Goal: Task Accomplishment & Management: Manage account settings

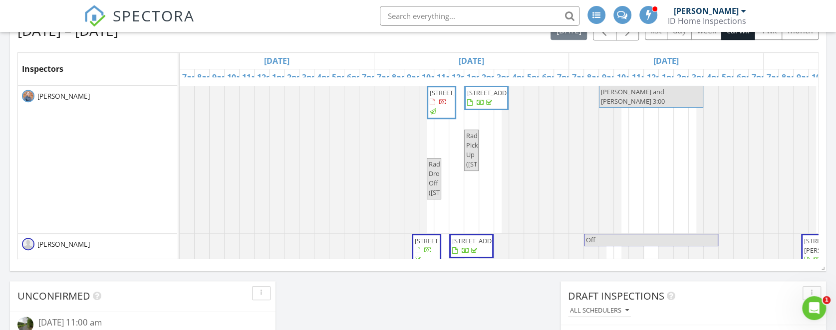
scroll to position [0, 732]
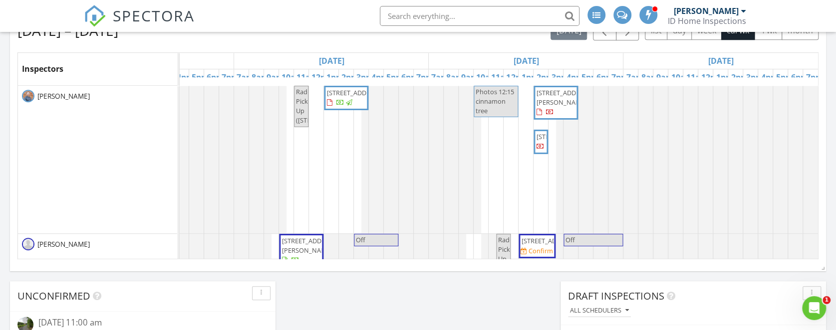
click at [540, 99] on span "913 Sandy Run Rd, Middle River 21220" at bounding box center [564, 97] width 56 height 18
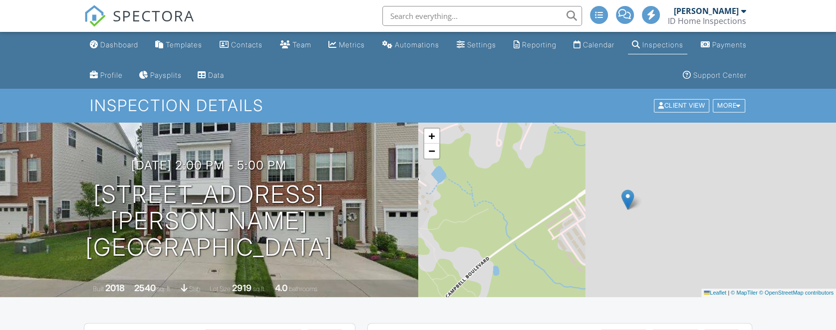
click at [665, 156] on link "Reschedule" at bounding box center [683, 149] width 125 height 25
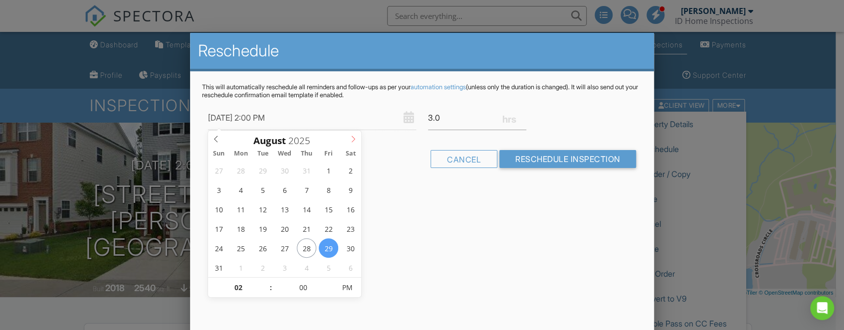
click at [355, 140] on icon at bounding box center [353, 139] width 7 height 7
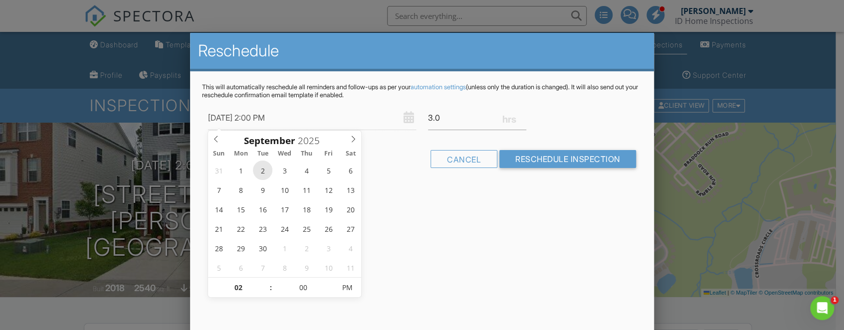
type input "[DATE] 2:00 PM"
click at [416, 238] on div "Reschedule This will automatically reschedule all reminders and follow-ups as p…" at bounding box center [422, 207] width 464 height 349
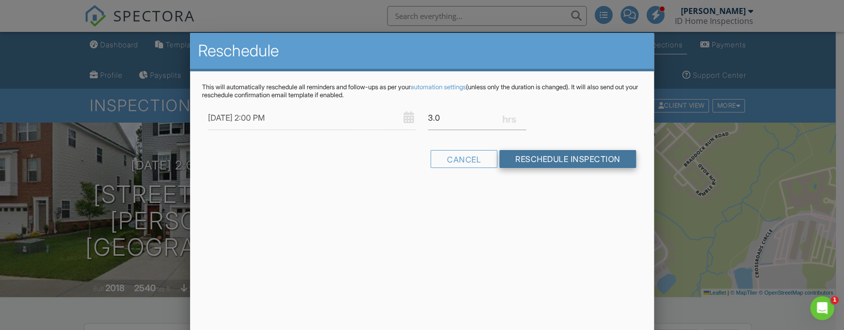
click at [535, 167] on input "Reschedule Inspection" at bounding box center [567, 159] width 137 height 18
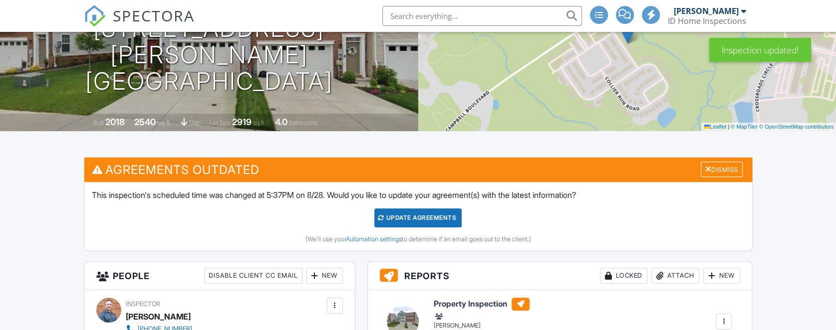
scroll to position [166, 0]
click at [398, 224] on div "Update Agreements" at bounding box center [417, 218] width 87 height 19
click at [408, 218] on div at bounding box center [418, 165] width 836 height 330
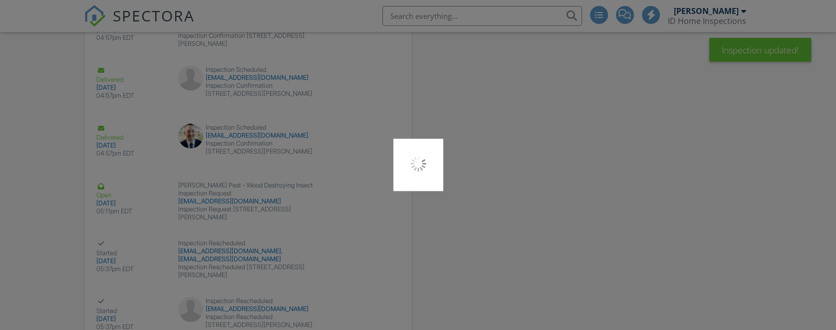
scroll to position [1815, 0]
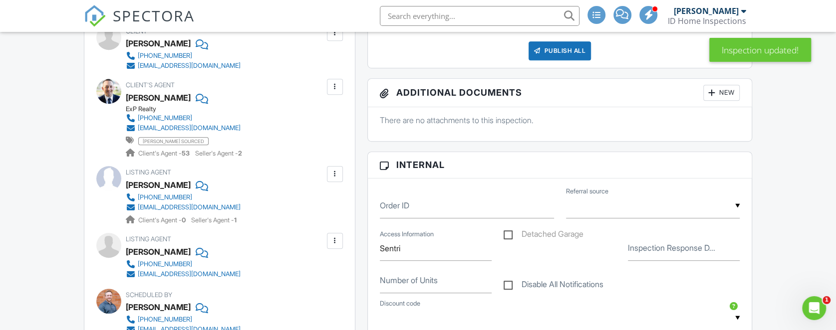
scroll to position [225, 0]
